Goal: Task Accomplishment & Management: Use online tool/utility

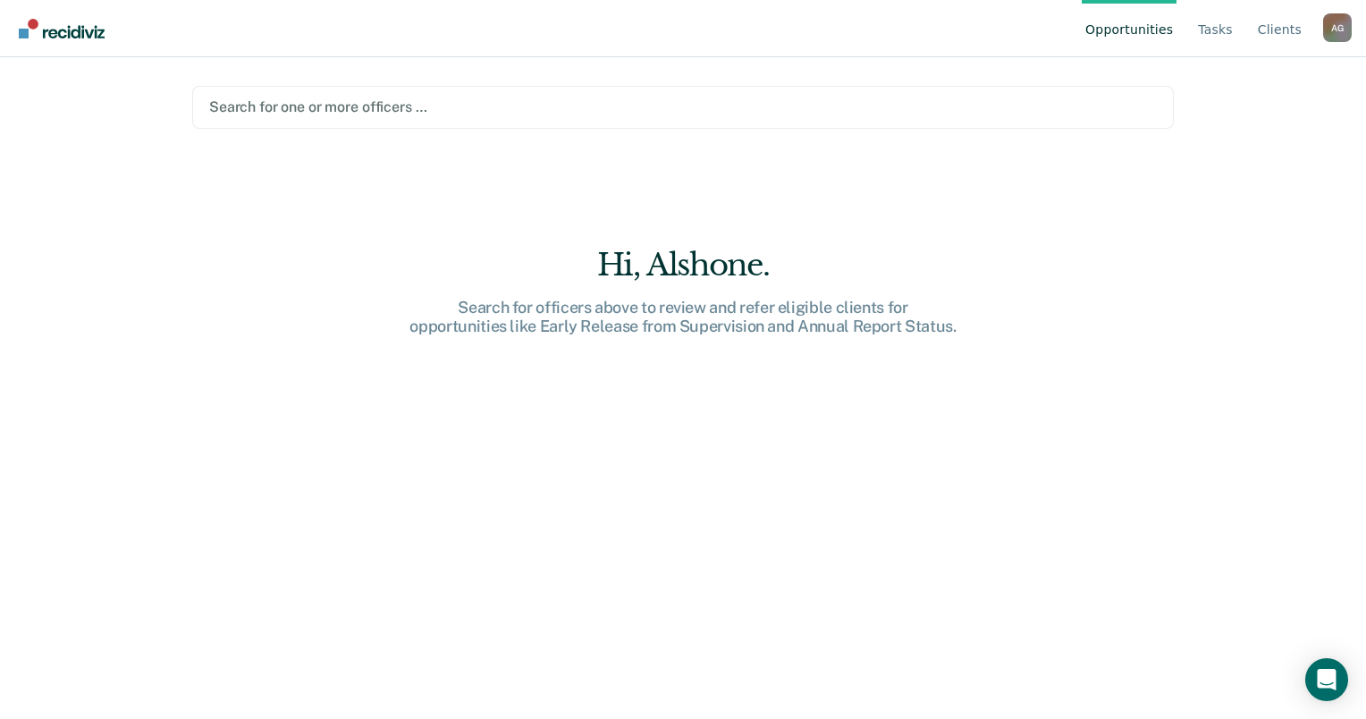
click at [297, 111] on div at bounding box center [683, 107] width 948 height 21
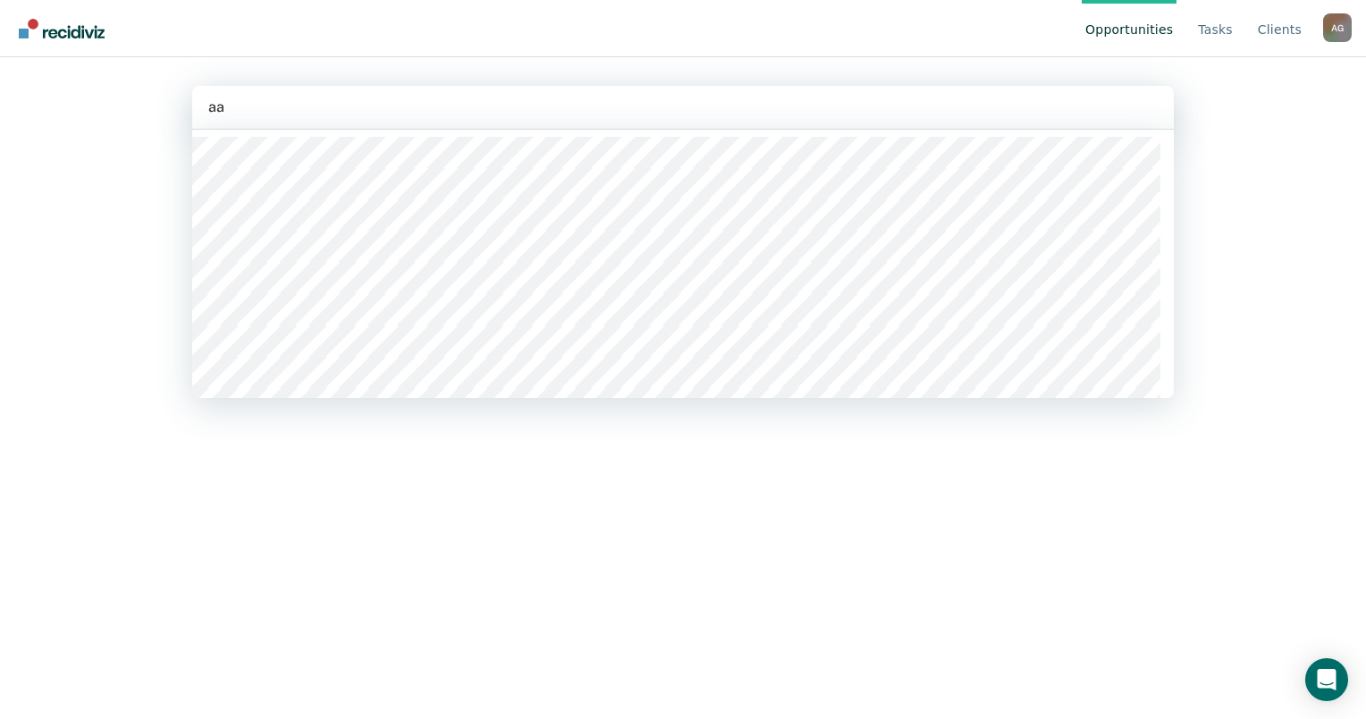
type input "a"
type input "ander"
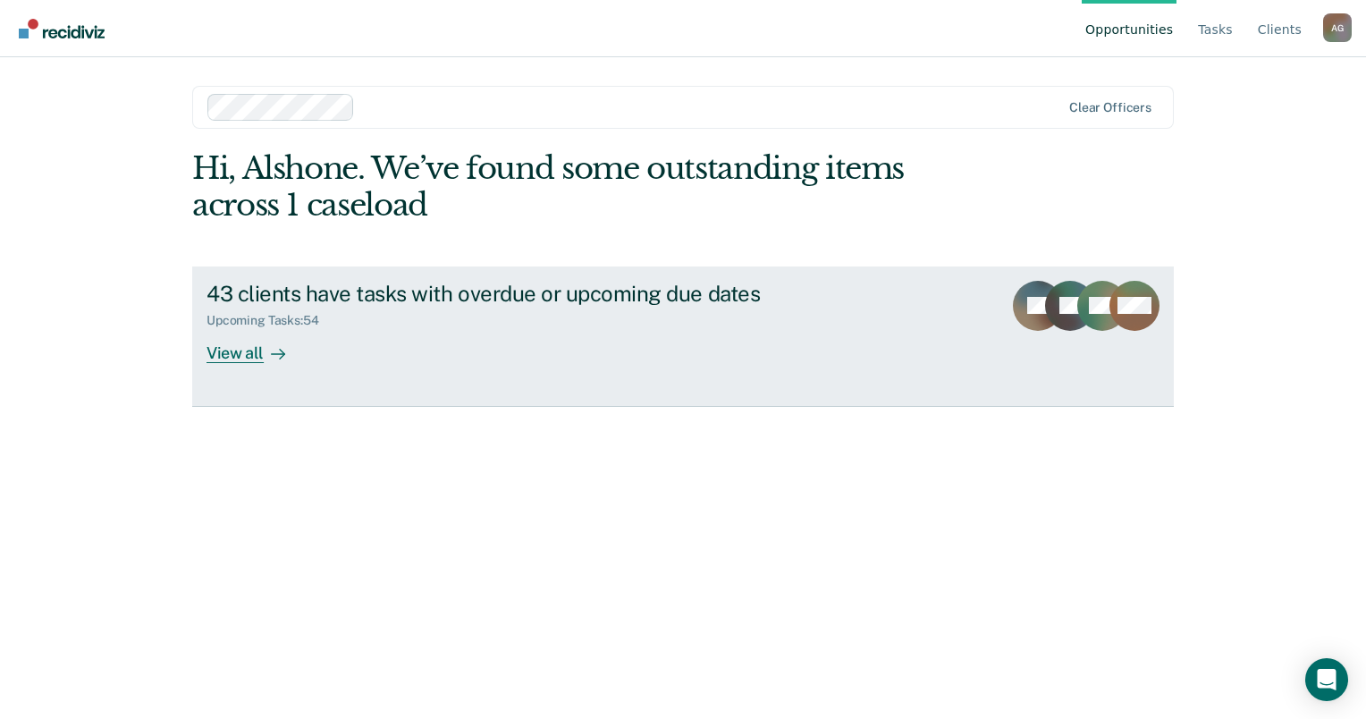
click at [240, 349] on div "View all" at bounding box center [256, 345] width 100 height 35
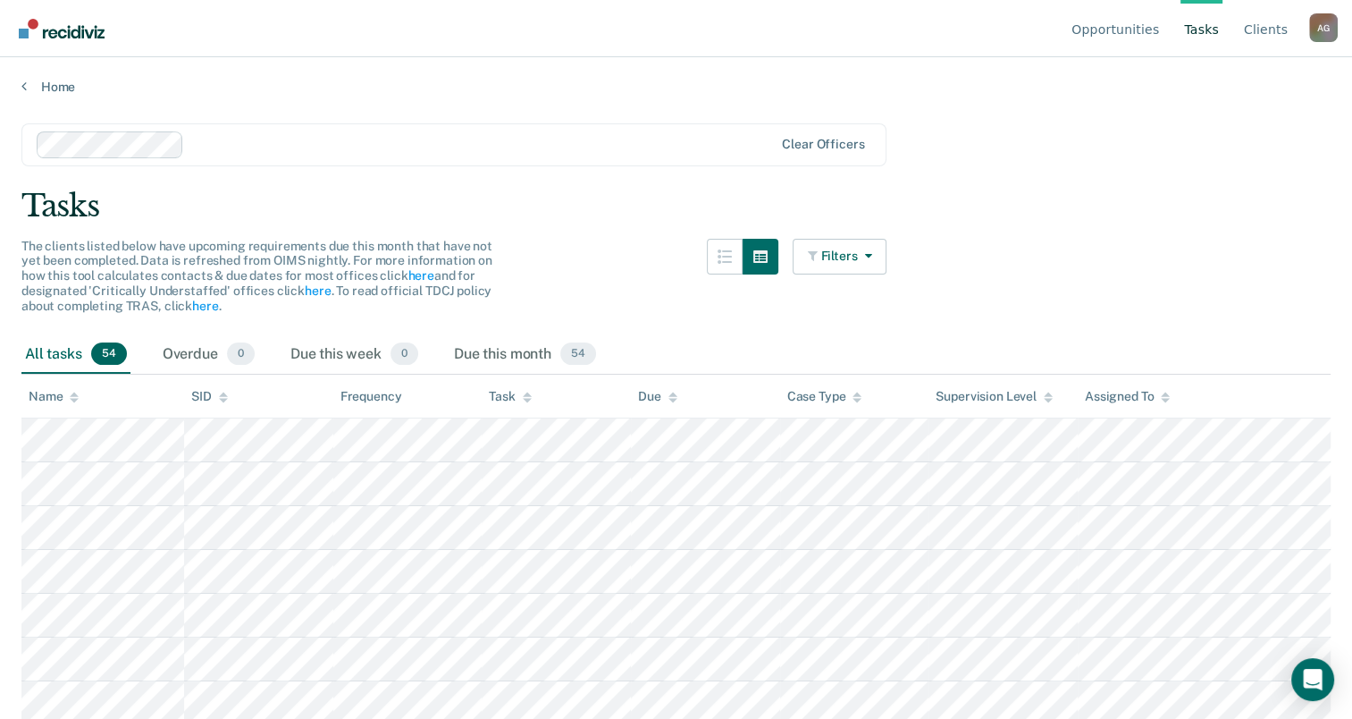
click at [502, 395] on div "Task" at bounding box center [510, 396] width 42 height 15
click at [883, 240] on button "Filters" at bounding box center [840, 257] width 95 height 36
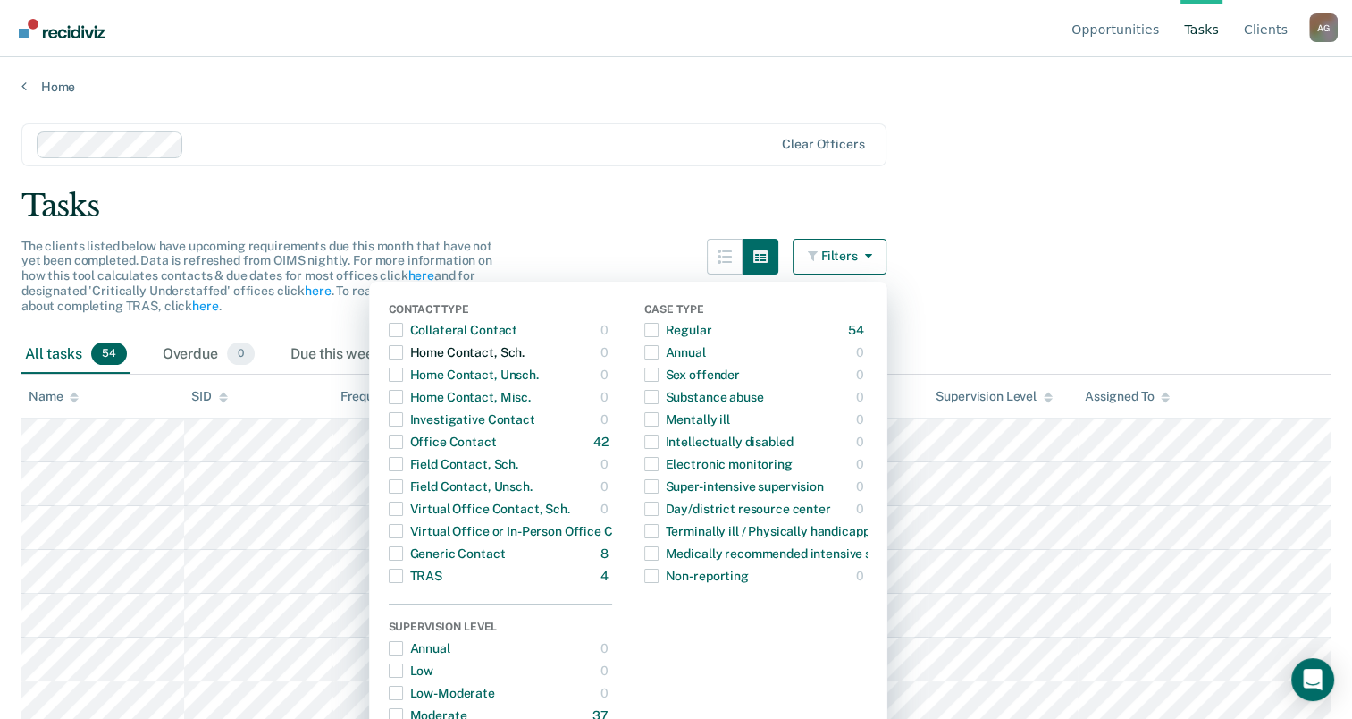
click at [403, 354] on span "Dropdown Menu" at bounding box center [396, 352] width 14 height 14
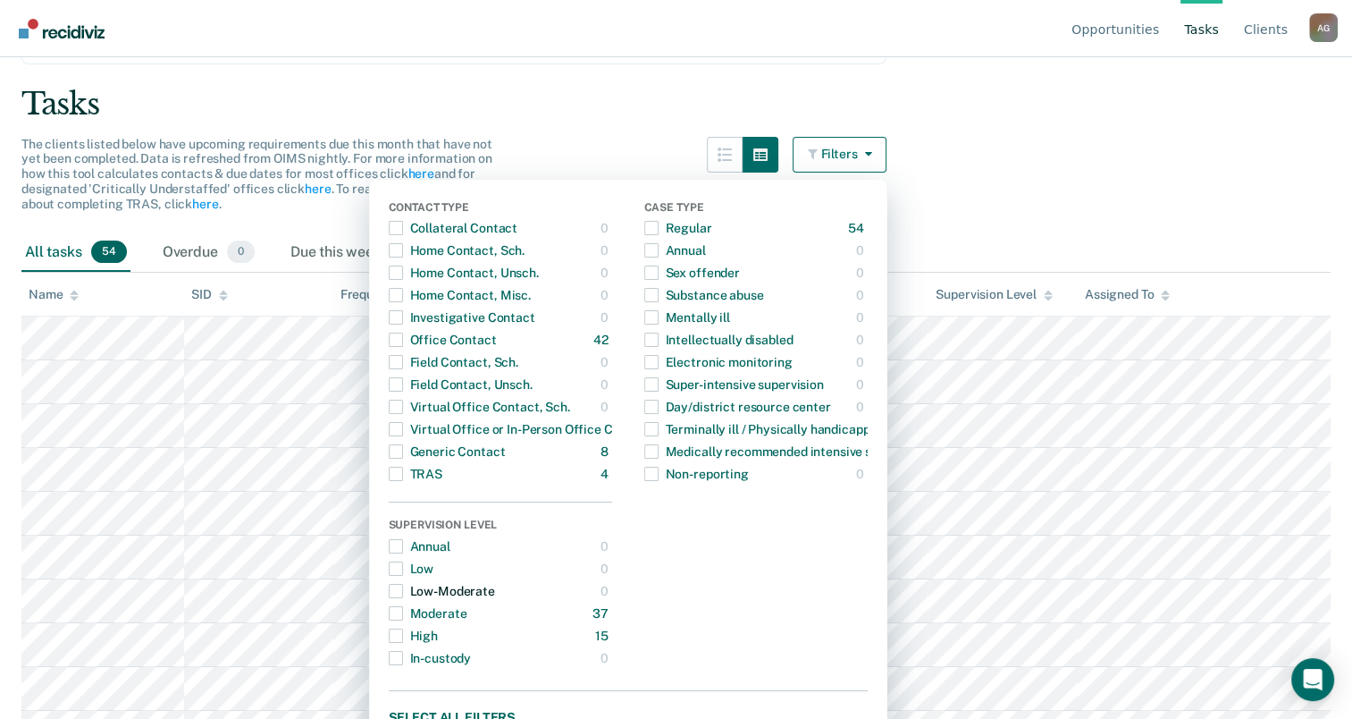
scroll to position [179, 0]
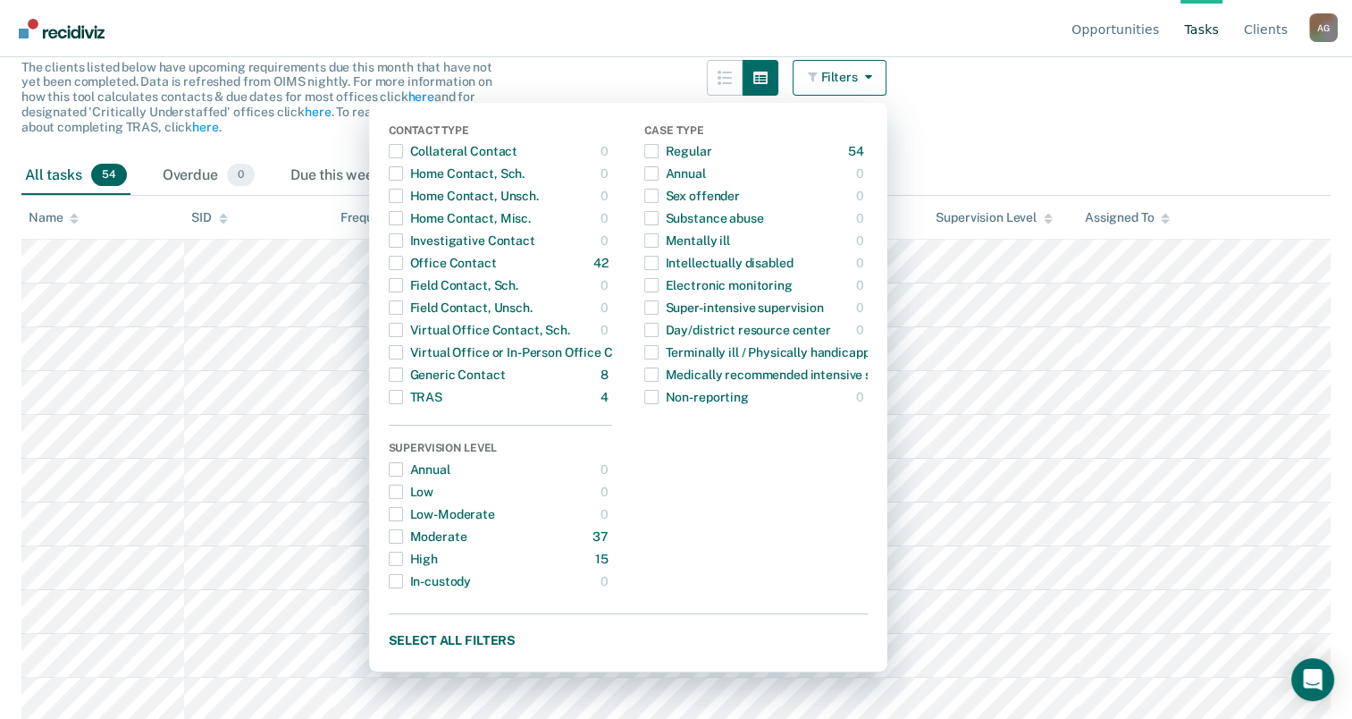
click at [850, 82] on button "Filters" at bounding box center [840, 78] width 95 height 36
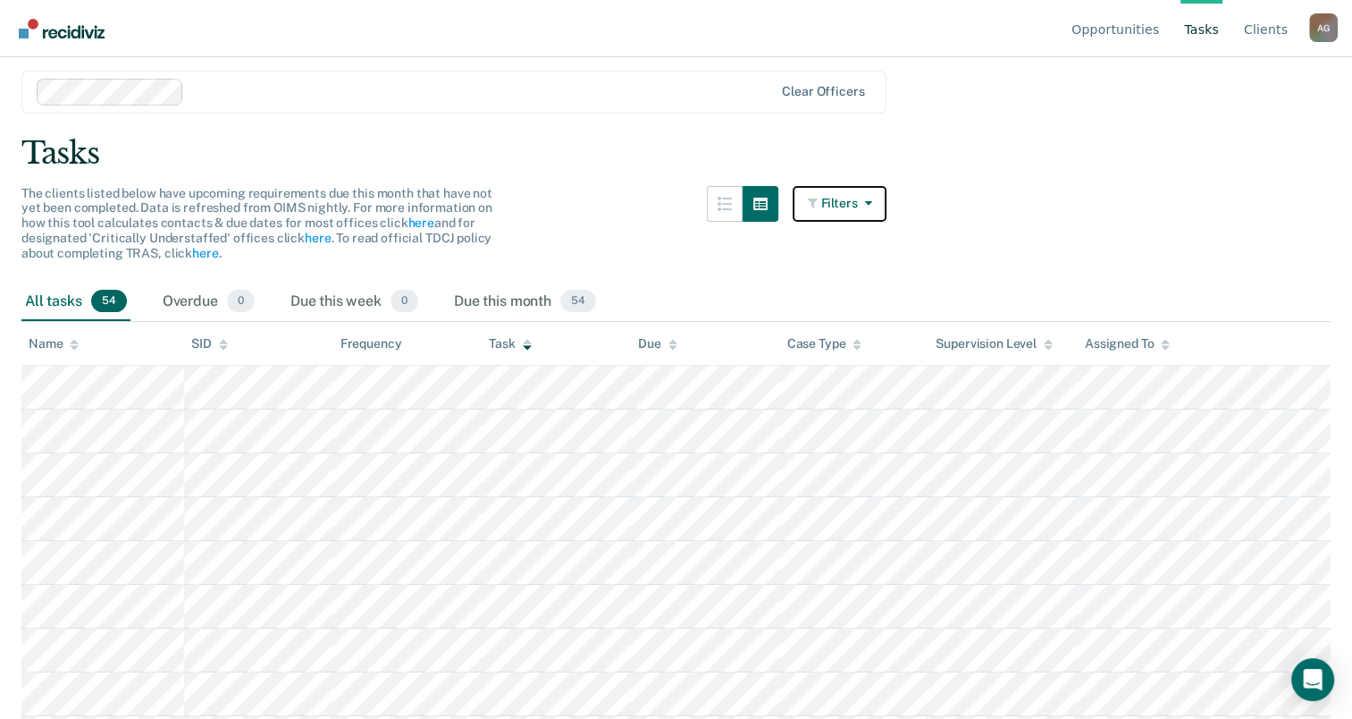
scroll to position [0, 0]
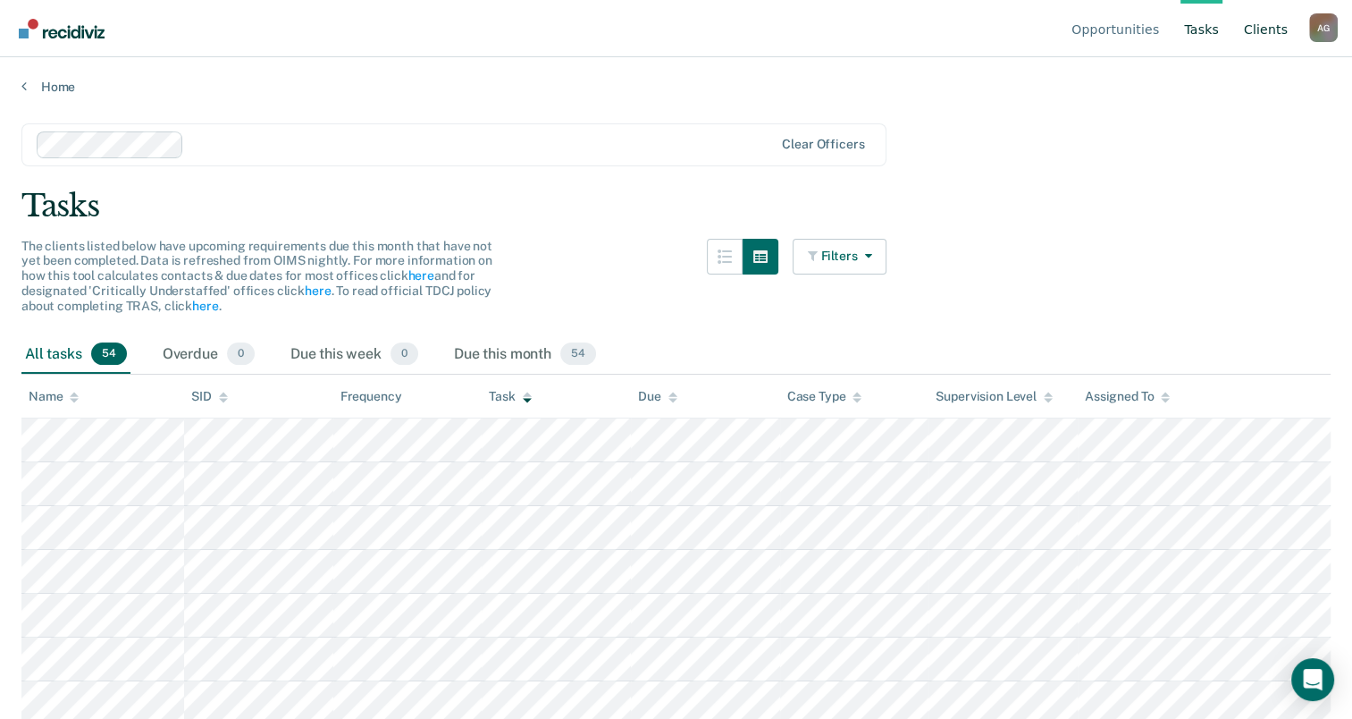
click at [1259, 36] on link "Client s" at bounding box center [1266, 28] width 51 height 57
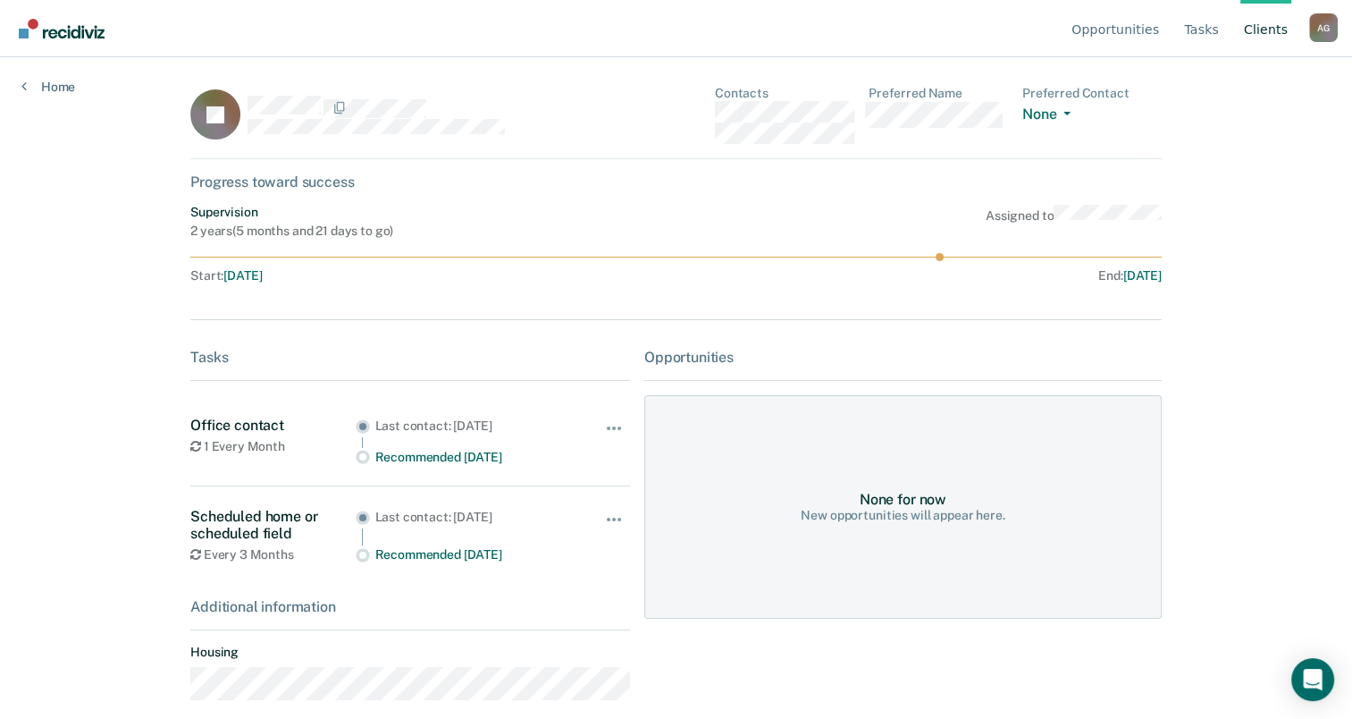
click at [1277, 32] on link "Client s" at bounding box center [1266, 28] width 51 height 57
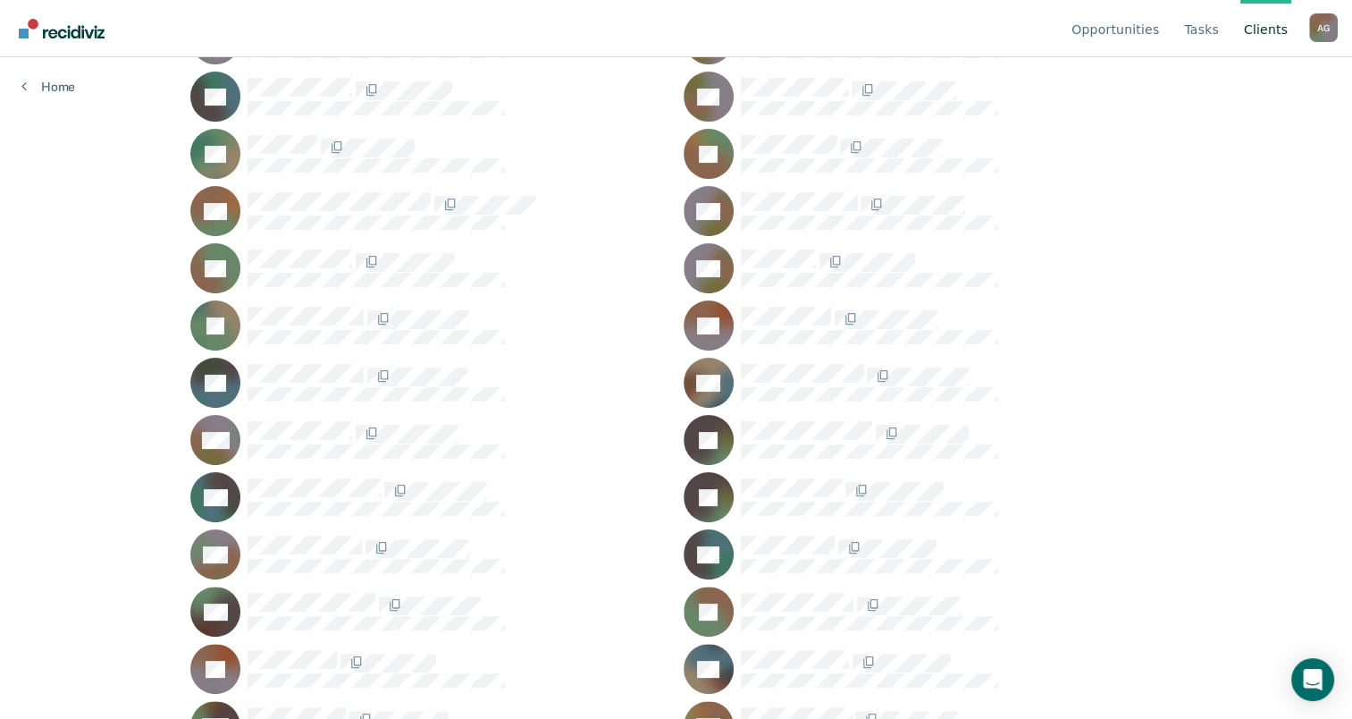
scroll to position [320, 0]
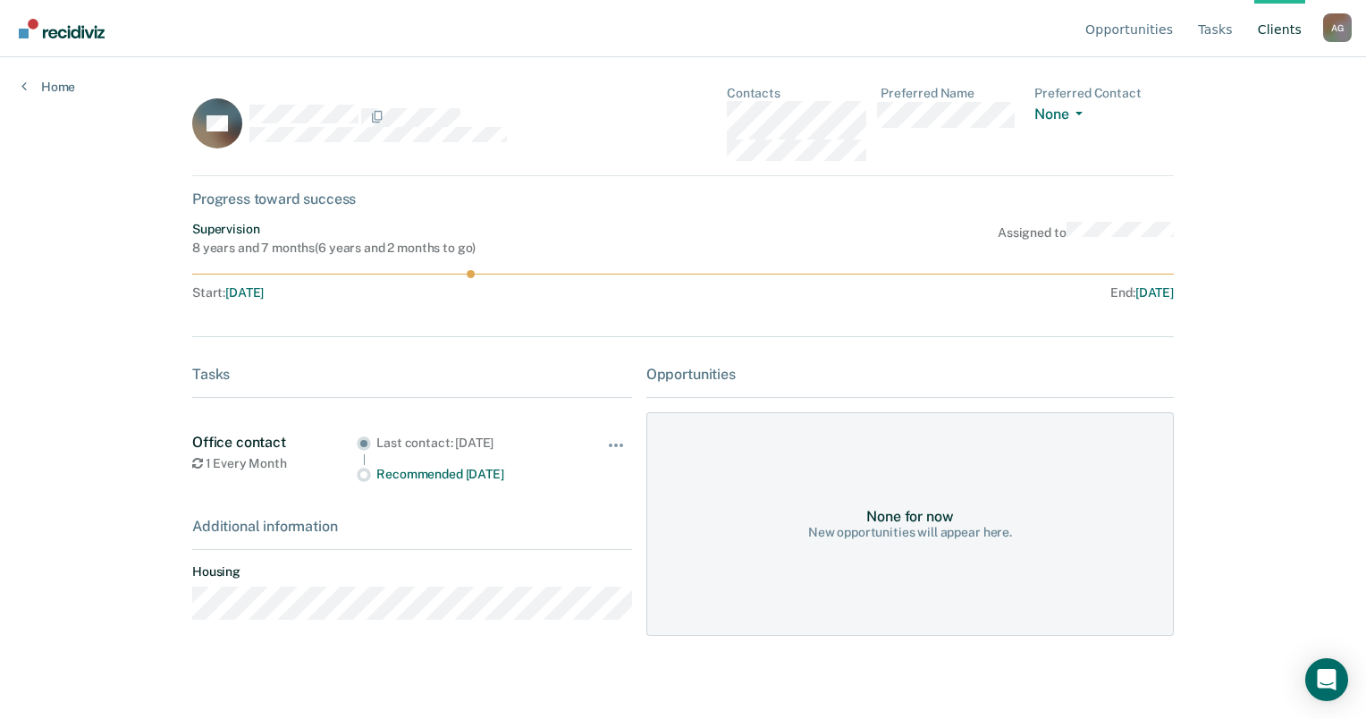
click at [315, 519] on div "Additional information" at bounding box center [412, 526] width 440 height 17
click at [1275, 28] on link "Client s" at bounding box center [1279, 28] width 51 height 57
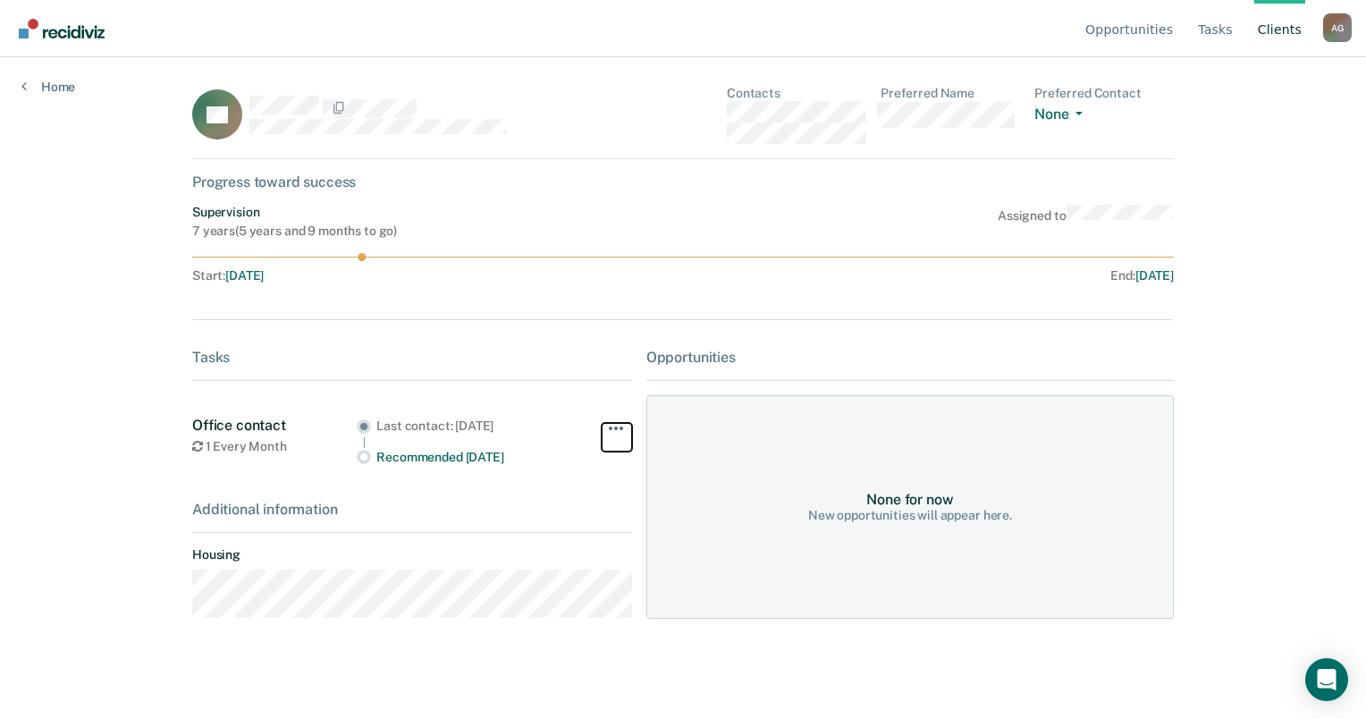
click at [611, 423] on button "button" at bounding box center [617, 437] width 30 height 29
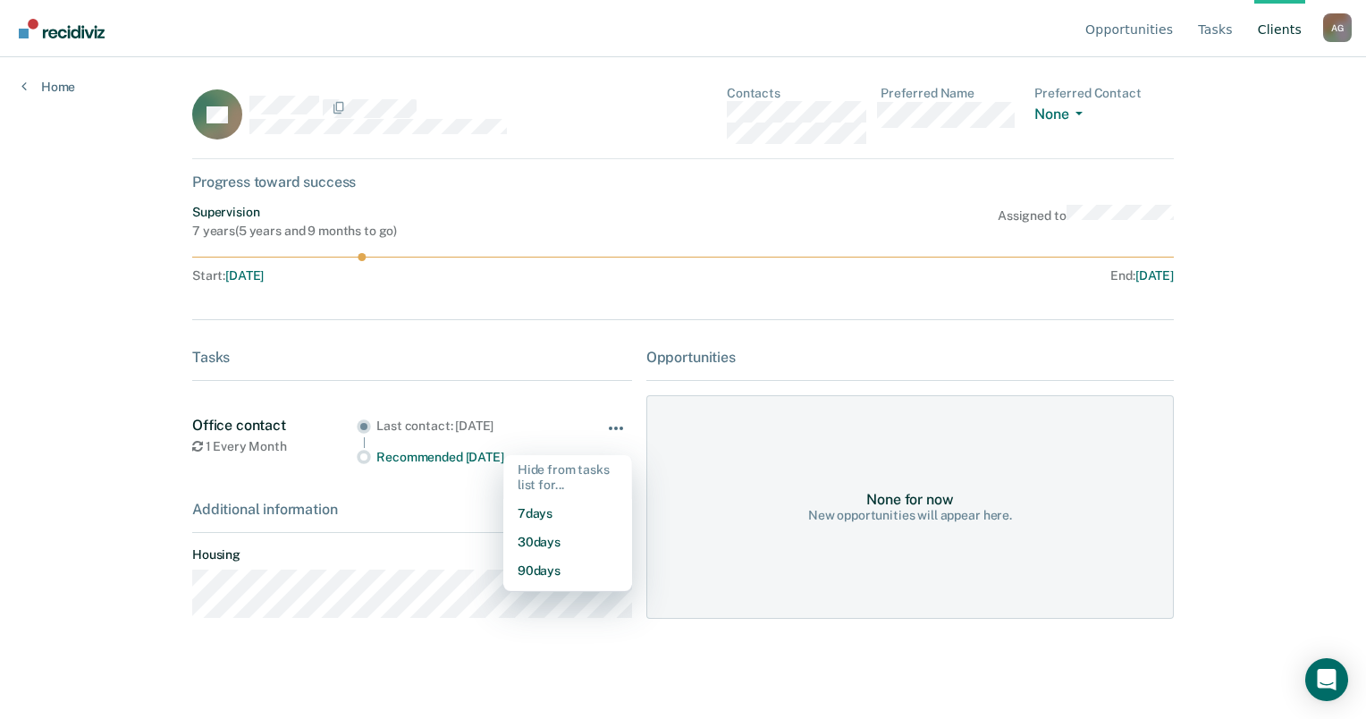
click at [611, 423] on button "button" at bounding box center [617, 437] width 30 height 29
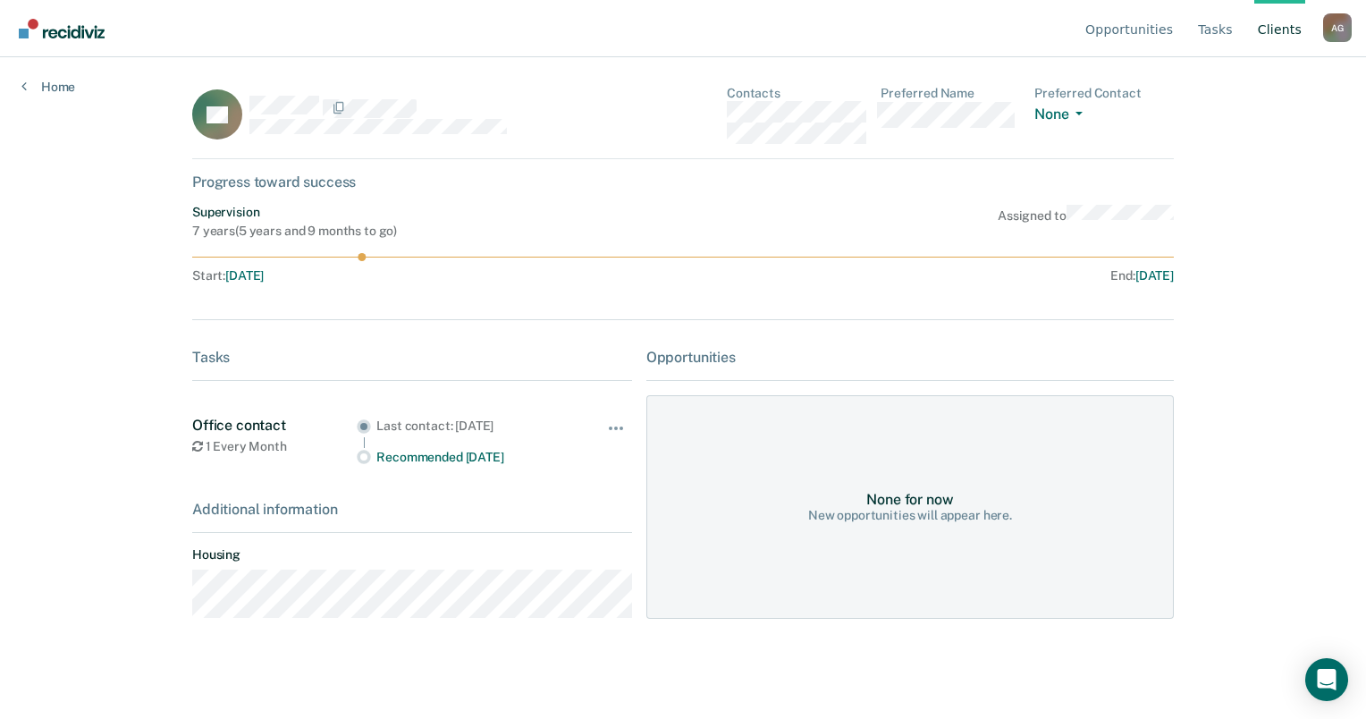
click at [1266, 32] on link "Client s" at bounding box center [1279, 28] width 51 height 57
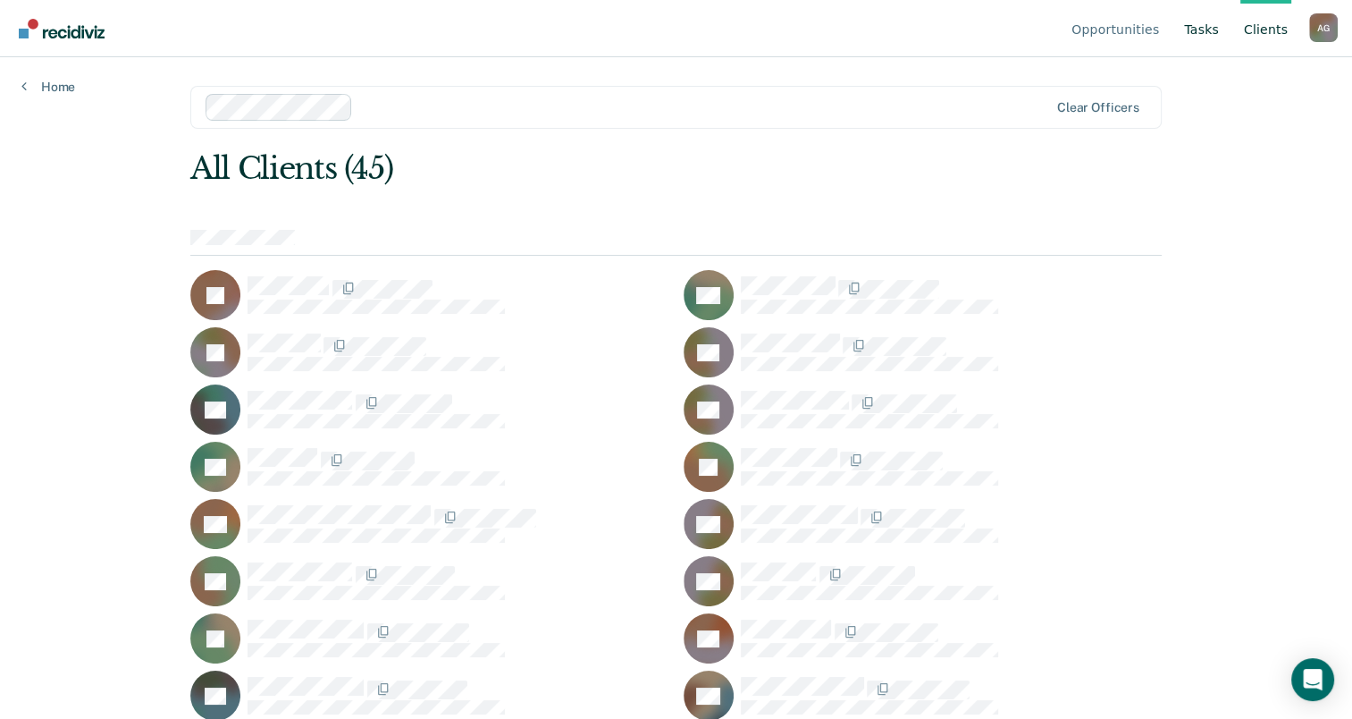
click at [1201, 29] on link "Tasks" at bounding box center [1202, 28] width 42 height 57
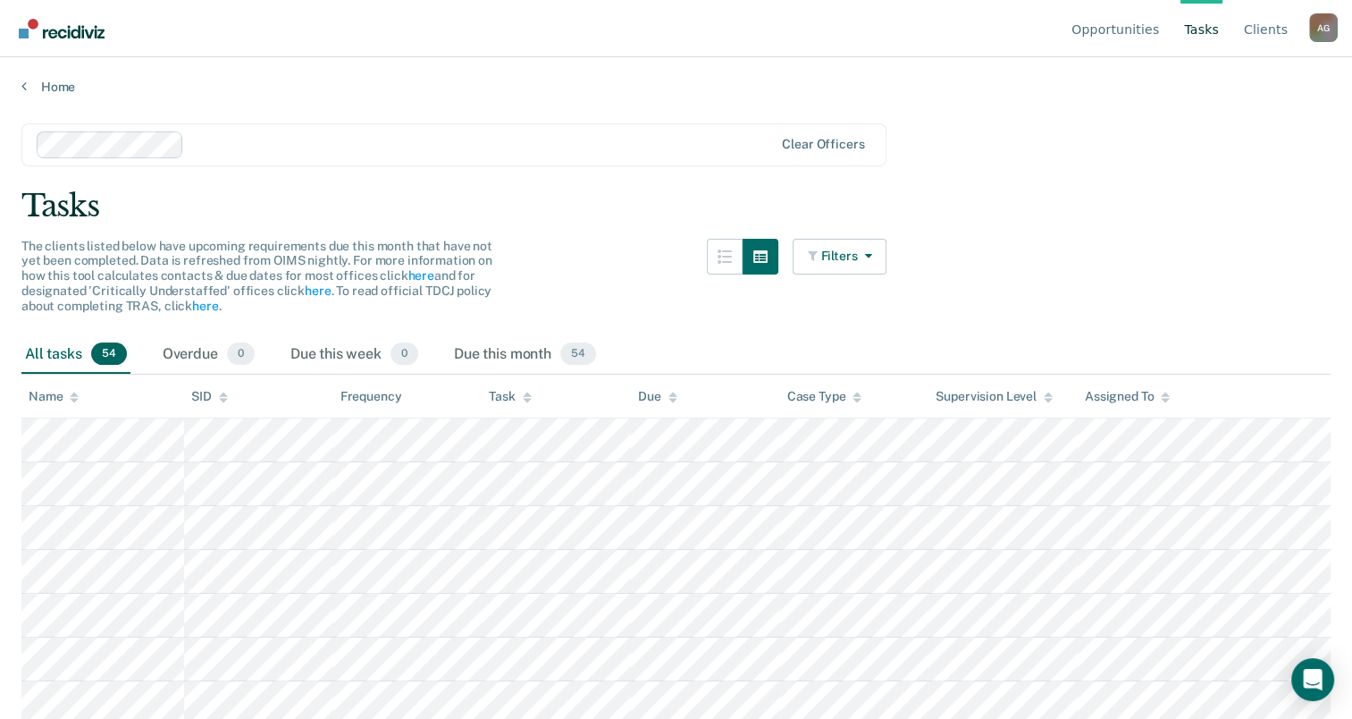
click at [1201, 29] on link "Tasks" at bounding box center [1202, 28] width 42 height 57
